Goal: Transaction & Acquisition: Purchase product/service

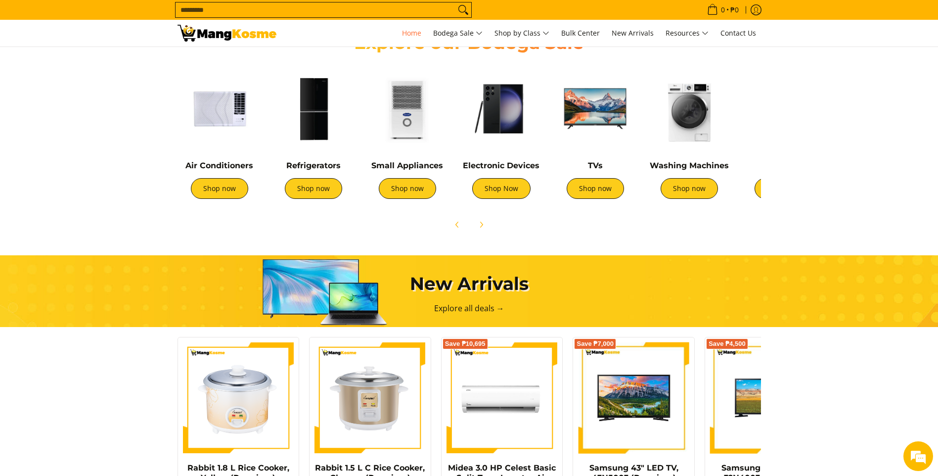
scroll to position [198, 0]
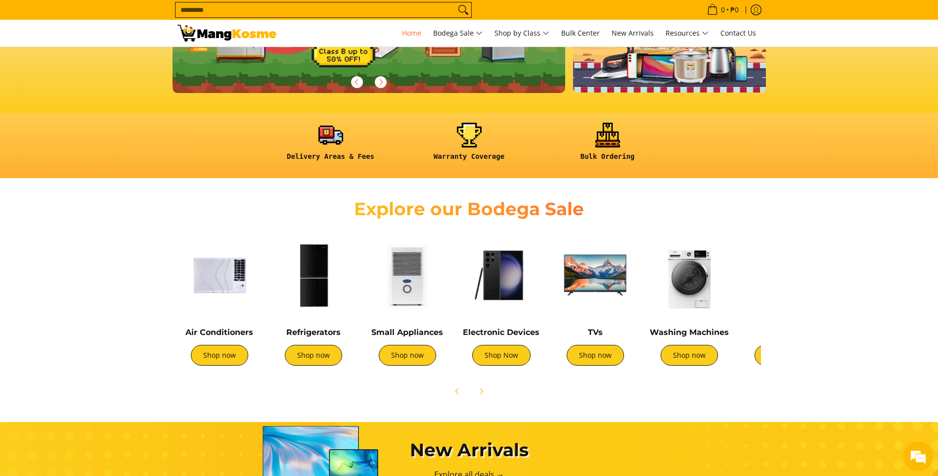
click at [317, 274] on img at bounding box center [313, 275] width 84 height 84
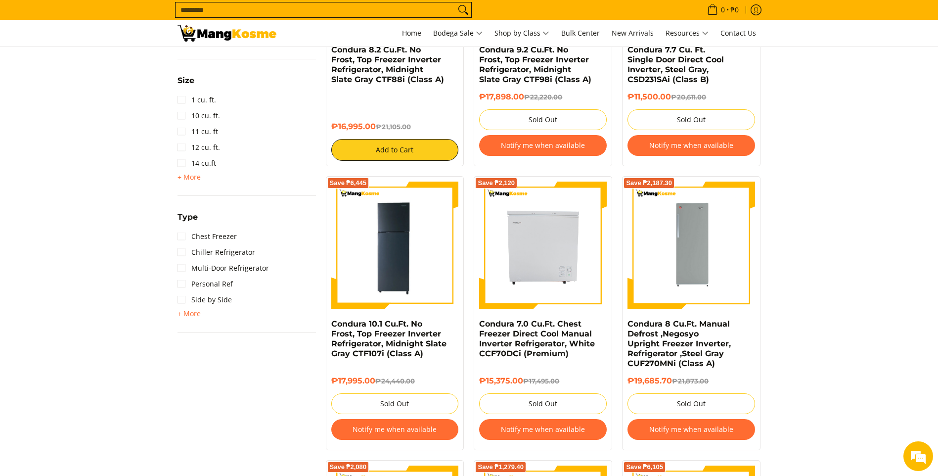
scroll to position [593, 0]
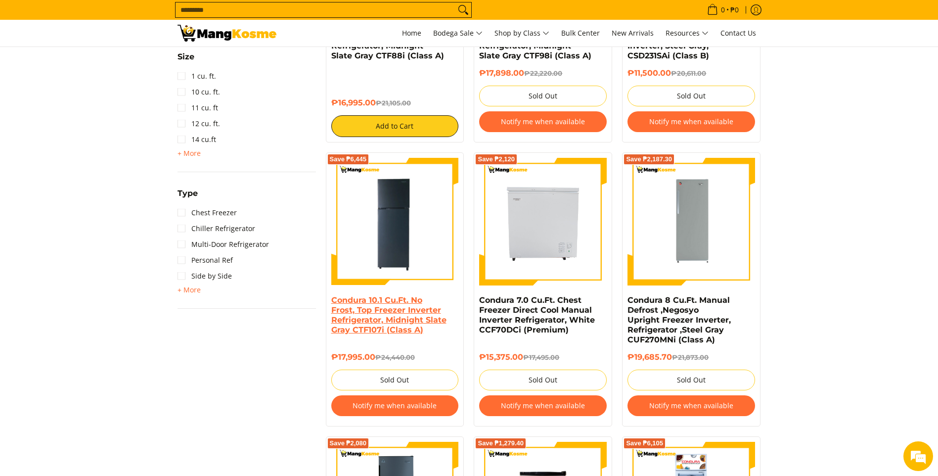
click at [377, 309] on link "Condura 10.1 Cu.Ft. No Frost, Top Freezer Inverter Refrigerator, Midnight Slate…" at bounding box center [388, 314] width 115 height 39
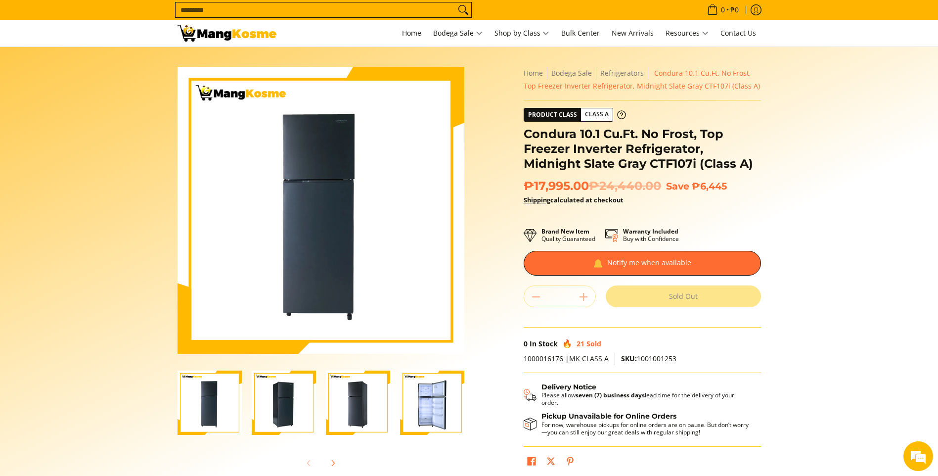
click at [421, 386] on img "Condura 10.1 Cu.Ft. No Frost, Top Freezer Inverter Refrigerator, Midnight Slate…" at bounding box center [432, 402] width 64 height 64
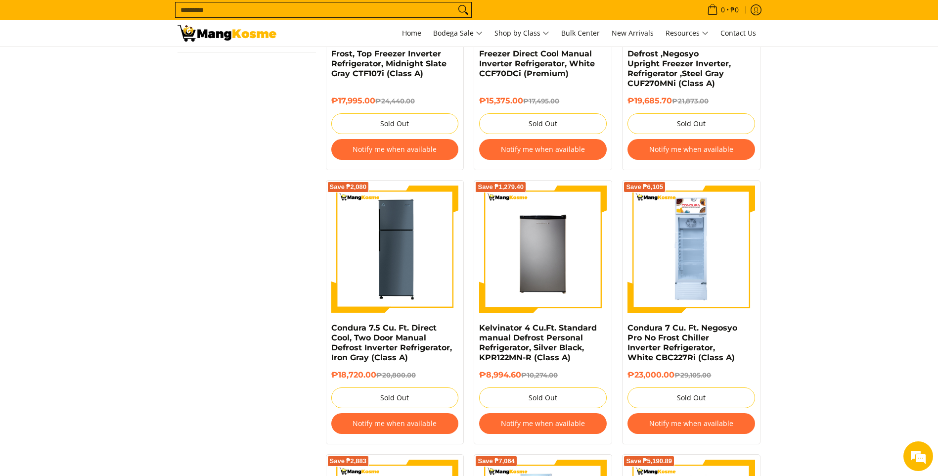
scroll to position [840, 0]
